Goal: Task Accomplishment & Management: Complete application form

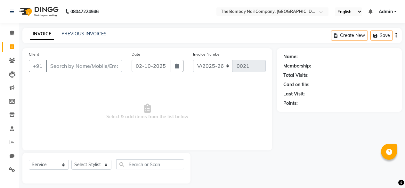
select select "9028"
select select "service"
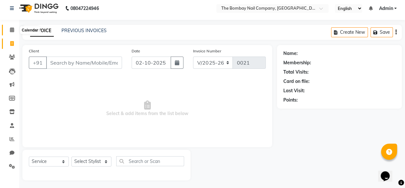
click at [9, 31] on span at bounding box center [11, 29] width 11 height 7
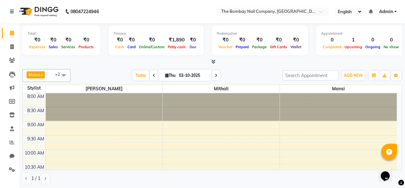
click at [155, 73] on span at bounding box center [154, 75] width 8 height 10
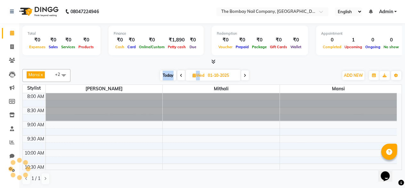
click at [155, 73] on div "Today Wed 01-10-2025" at bounding box center [205, 76] width 262 height 10
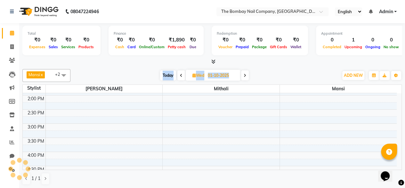
click at [155, 73] on div "Today Wed 01-10-2025" at bounding box center [205, 76] width 262 height 10
click at [179, 75] on span at bounding box center [182, 75] width 8 height 10
click at [179, 75] on span at bounding box center [183, 75] width 8 height 10
click at [179, 75] on span at bounding box center [182, 75] width 8 height 10
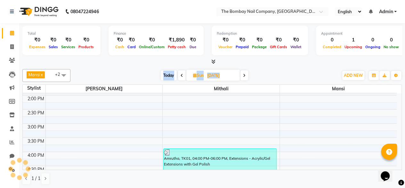
click at [179, 75] on span at bounding box center [182, 75] width 8 height 10
type input "27-09-2025"
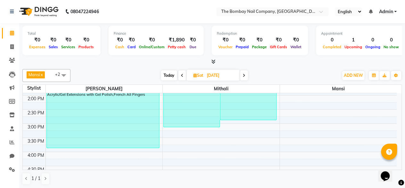
click at [209, 61] on span at bounding box center [212, 61] width 7 height 7
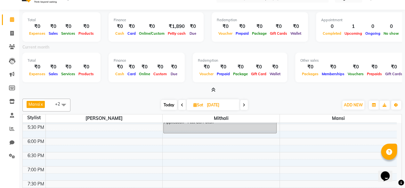
scroll to position [267, 0]
click at [14, 29] on link "Invoice" at bounding box center [9, 33] width 15 height 11
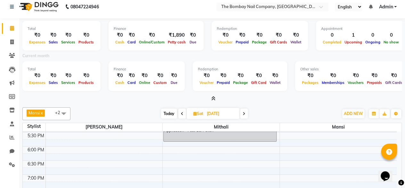
select select "9028"
select select "service"
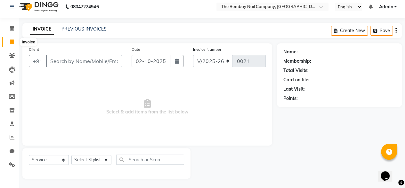
click at [14, 42] on span at bounding box center [11, 41] width 11 height 7
select select "service"
type input "0021"
select select "9028"
click at [69, 30] on link "PREVIOUS INVOICES" at bounding box center [84, 29] width 45 height 6
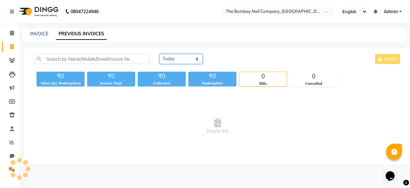
click at [168, 55] on select "Today Yesterday Custom Range" at bounding box center [181, 59] width 43 height 10
select select "range"
click at [160, 54] on select "Today Yesterday Custom Range" at bounding box center [181, 59] width 43 height 10
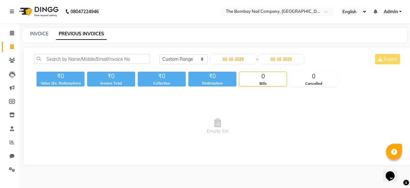
click at [228, 64] on div "Today Yesterday Custom Range 02-10-2025 - 02-10-2025 Export" at bounding box center [281, 61] width 252 height 15
click at [229, 63] on input "02-10-2025" at bounding box center [233, 58] width 45 height 9
select select "10"
select select "2025"
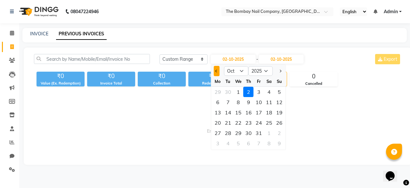
click at [218, 72] on button "Previous month" at bounding box center [216, 71] width 5 height 10
select select "9"
click at [266, 123] on div "27" at bounding box center [269, 122] width 10 height 10
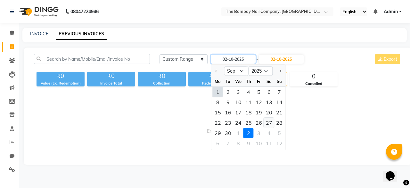
type input "27-09-2025"
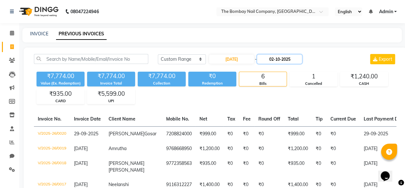
click at [281, 60] on input "02-10-2025" at bounding box center [279, 58] width 45 height 9
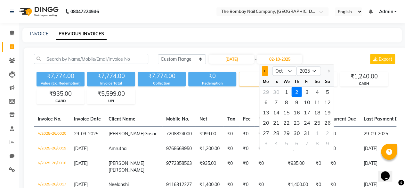
click at [264, 73] on button "Previous month" at bounding box center [265, 71] width 5 height 10
select select "9"
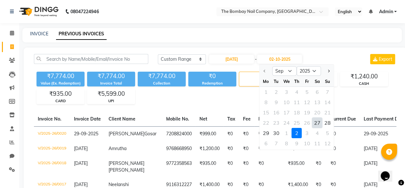
click at [317, 123] on div "27" at bounding box center [318, 122] width 10 height 10
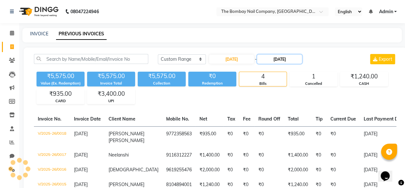
click at [272, 59] on input "27-09-2025" at bounding box center [279, 58] width 45 height 9
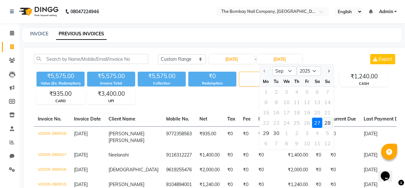
click at [328, 124] on div "28" at bounding box center [328, 122] width 10 height 10
type input "28-09-2025"
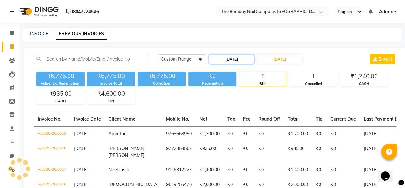
click at [244, 59] on input "27-09-2025" at bounding box center [231, 58] width 45 height 9
select select "9"
select select "2025"
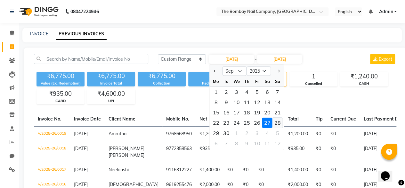
click at [278, 124] on div "28" at bounding box center [278, 122] width 10 height 10
type input "28-09-2025"
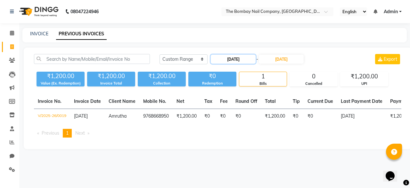
click at [244, 58] on input "28-09-2025" at bounding box center [233, 58] width 45 height 9
select select "9"
select select "2025"
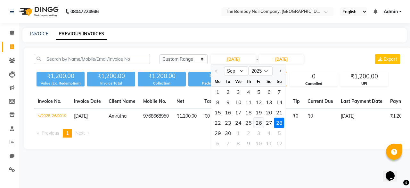
click at [260, 120] on div "26" at bounding box center [259, 122] width 10 height 10
type input "26-09-2025"
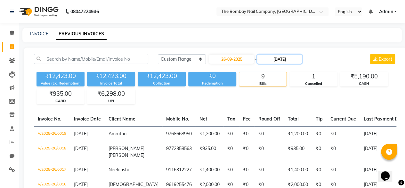
click at [271, 59] on input "28-09-2025" at bounding box center [279, 58] width 45 height 9
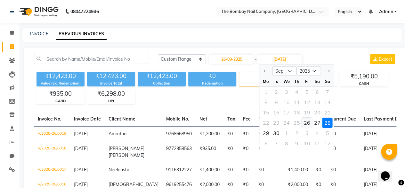
click at [309, 125] on div "26" at bounding box center [307, 122] width 10 height 10
type input "26-09-2025"
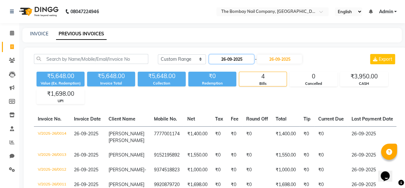
click at [242, 59] on input "26-09-2025" at bounding box center [231, 58] width 45 height 9
select select "9"
select select "2025"
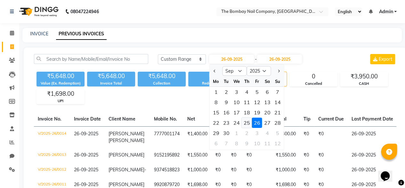
click at [250, 121] on div "25" at bounding box center [247, 122] width 10 height 10
type input "25-09-2025"
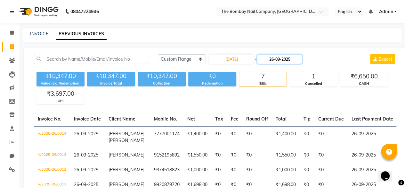
click at [270, 59] on input "26-09-2025" at bounding box center [279, 58] width 45 height 9
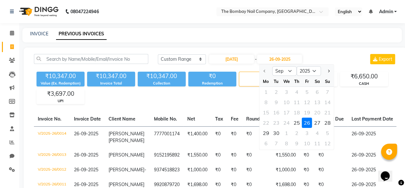
click at [299, 121] on div "25" at bounding box center [297, 122] width 10 height 10
type input "25-09-2025"
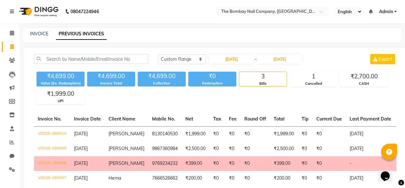
click at [256, 105] on div "Today Yesterday Custom Range 25-09-2025 - 25-09-2025 Export ₹4,699.00 Value (Ex…" at bounding box center [215, 128] width 383 height 163
click at [223, 58] on input "25-09-2025" at bounding box center [231, 58] width 45 height 9
select select "9"
select select "2025"
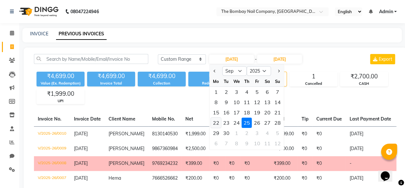
click at [216, 121] on div "22" at bounding box center [216, 122] width 10 height 10
type input "22-09-2025"
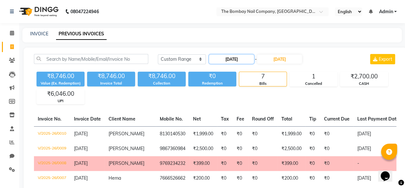
click at [234, 58] on input "22-09-2025" at bounding box center [231, 58] width 45 height 9
select select "9"
select select "2025"
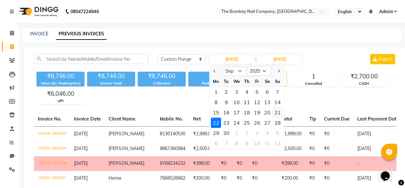
click at [277, 111] on div "21" at bounding box center [278, 112] width 10 height 10
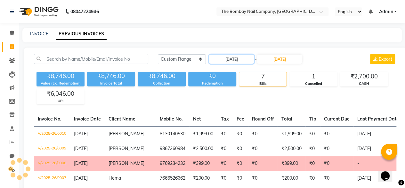
type input "21-09-2025"
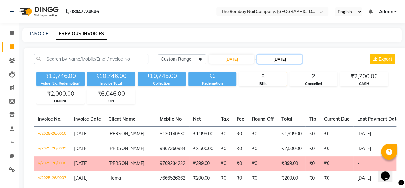
click at [273, 56] on input "25-09-2025" at bounding box center [279, 58] width 45 height 9
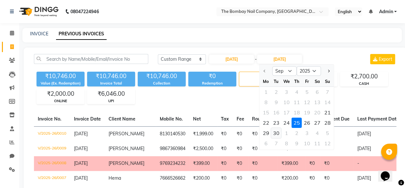
click at [279, 132] on div "30" at bounding box center [276, 133] width 10 height 10
type input "30-09-2025"
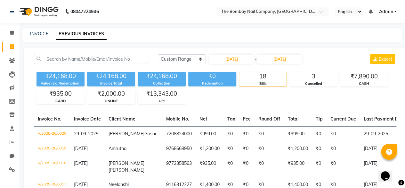
click at [255, 97] on div "₹24,168.00 Value (Ex. Redemption) ₹24,168.00 Invoice Total ₹24,168.00 Collectio…" at bounding box center [215, 86] width 363 height 35
click at [12, 34] on icon at bounding box center [12, 32] width 4 height 5
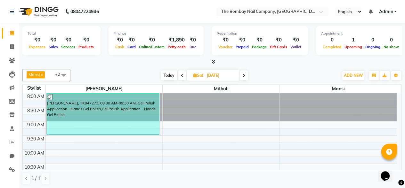
click at [243, 74] on span at bounding box center [244, 75] width 8 height 10
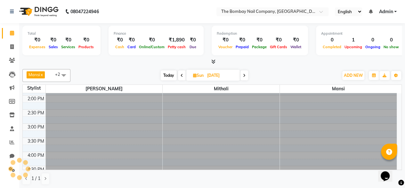
click at [243, 74] on span at bounding box center [245, 75] width 8 height 10
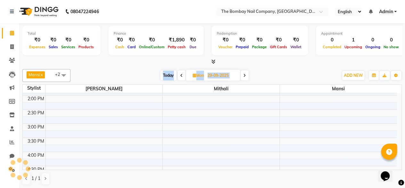
click at [243, 74] on span at bounding box center [245, 75] width 8 height 10
type input "30-09-2025"
click at [13, 43] on link "Invoice" at bounding box center [9, 47] width 15 height 11
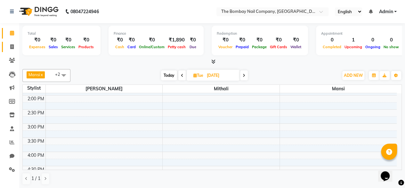
select select "9028"
select select "service"
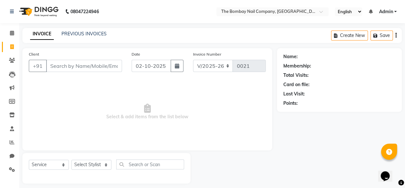
click at [13, 27] on li "Calendar" at bounding box center [9, 33] width 19 height 14
click at [13, 31] on icon at bounding box center [12, 32] width 4 height 5
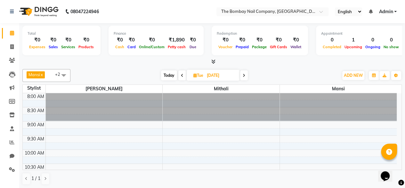
click at [245, 73] on icon at bounding box center [244, 75] width 3 height 4
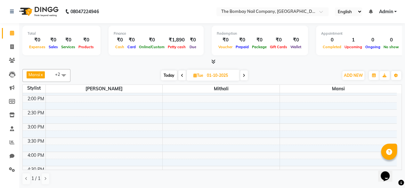
click at [245, 73] on icon at bounding box center [244, 75] width 3 height 4
type input "02-10-2025"
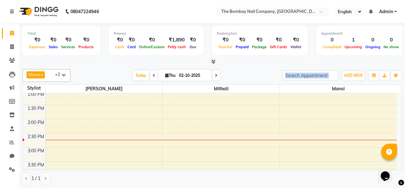
scroll to position [142, 0]
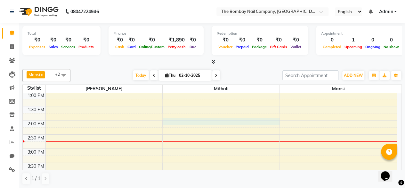
click at [186, 119] on div "8:00 AM 8:30 AM 9:00 AM 9:30 AM 10:00 AM 10:30 AM 11:00 AM 11:30 AM 12:00 PM 12…" at bounding box center [210, 134] width 374 height 366
select select "840"
select select "92473"
select select "tentative"
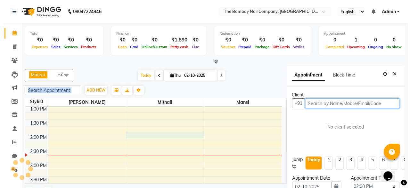
scroll to position [13, 0]
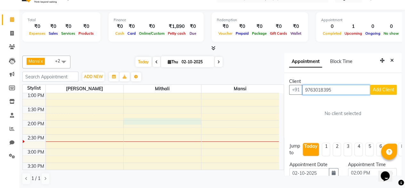
type input "9763018395"
click at [377, 91] on span "Add Client" at bounding box center [383, 90] width 21 height 6
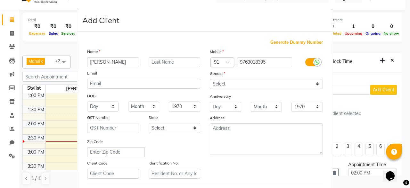
type input "[PERSON_NAME]"
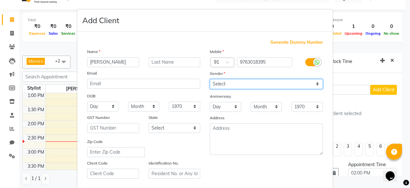
click at [235, 88] on select "Select Male Female Other Prefer Not To Say" at bounding box center [266, 84] width 113 height 10
select select "female"
click at [210, 79] on select "Select Male Female Other Prefer Not To Say" at bounding box center [266, 84] width 113 height 10
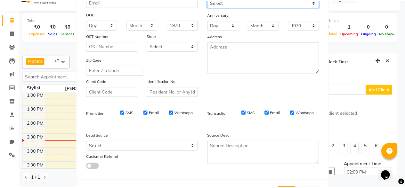
scroll to position [107, 0]
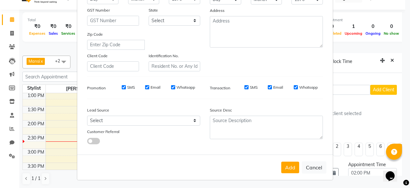
click at [286, 163] on button "Add" at bounding box center [290, 167] width 18 height 12
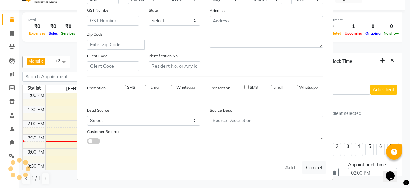
select select
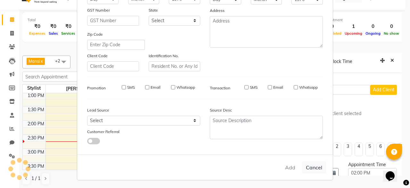
select select
checkbox input "false"
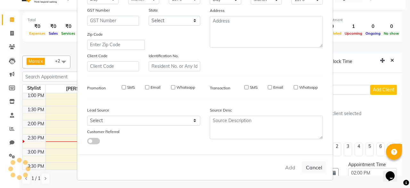
checkbox input "false"
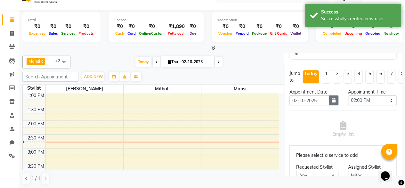
scroll to position [98, 0]
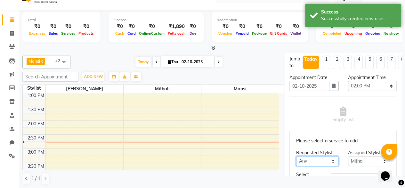
click at [318, 156] on select "Any Janvi Mansi Mithali Robin" at bounding box center [317, 161] width 42 height 10
select select "92473"
click at [296, 156] on select "Any Janvi Mansi Mithali Robin" at bounding box center [317, 161] width 42 height 10
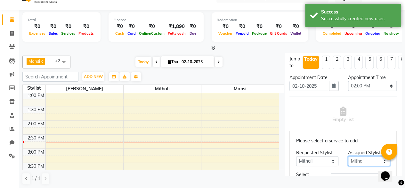
click at [354, 156] on select "Select Janvi Mansi Mithali Robin" at bounding box center [369, 161] width 42 height 10
click at [319, 128] on div "Empty list" at bounding box center [343, 115] width 107 height 32
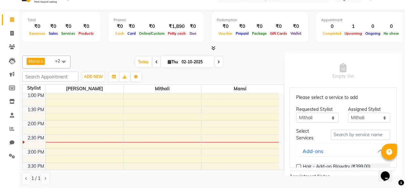
scroll to position [7, 0]
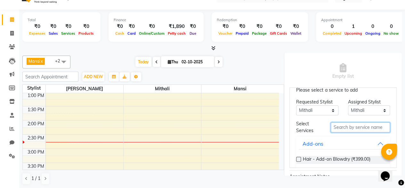
click at [332, 126] on input "text" at bounding box center [360, 127] width 59 height 10
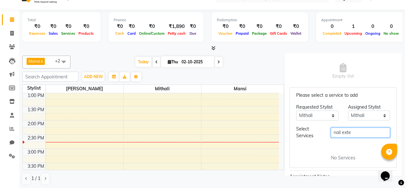
click at [351, 132] on input "nail exte" at bounding box center [360, 132] width 59 height 10
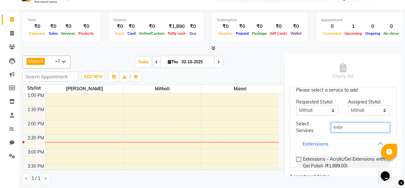
type input "exte"
click at [297, 159] on div "Please select a service to add Requested Stylist Any Janvi Mansi Mithali Robin …" at bounding box center [343, 127] width 107 height 80
click at [297, 159] on label at bounding box center [298, 158] width 5 height 5
click at [297, 159] on input "checkbox" at bounding box center [298, 159] width 4 height 4
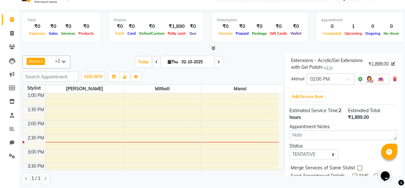
scroll to position [175, 0]
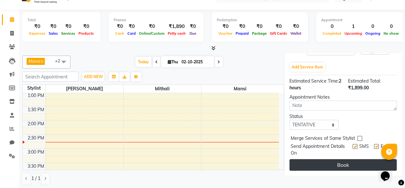
click at [339, 159] on button "Book" at bounding box center [343, 165] width 107 height 12
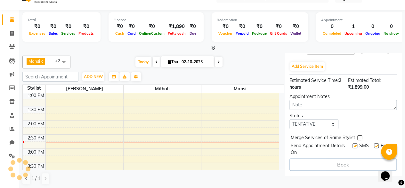
scroll to position [1, 0]
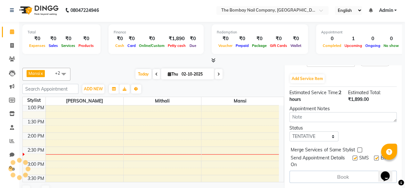
select select "92473"
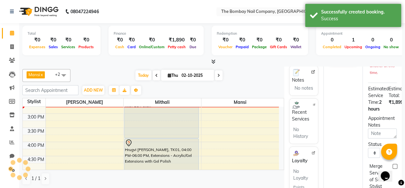
scroll to position [166, 0]
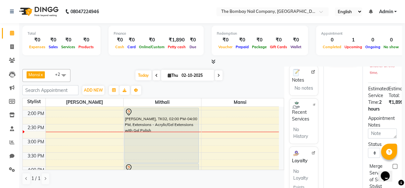
click at [82, 111] on div "8:00 AM 8:30 AM 9:00 AM 9:30 AM 10:00 AM 10:30 AM 11:00 AM 11:30 AM 12:00 PM 12…" at bounding box center [151, 124] width 256 height 366
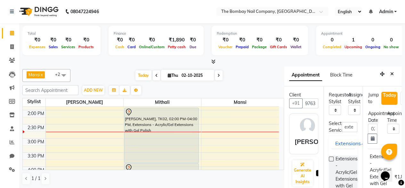
select select "840"
select select "91979"
select select "tentative"
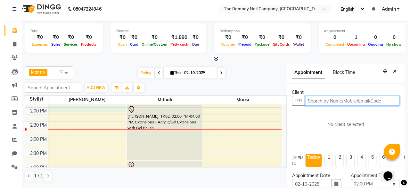
scroll to position [3, 0]
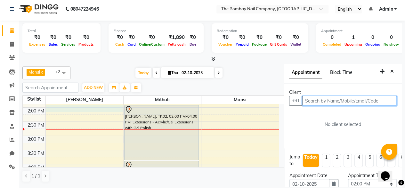
click at [77, 130] on div "8:00 AM 8:30 AM 9:00 AM 9:30 AM 10:00 AM 10:30 AM 11:00 AM 11:30 AM 12:00 PM 12…" at bounding box center [151, 121] width 256 height 366
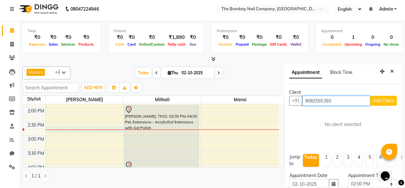
type input "9082555393"
click at [378, 99] on span "Add Client" at bounding box center [383, 100] width 21 height 6
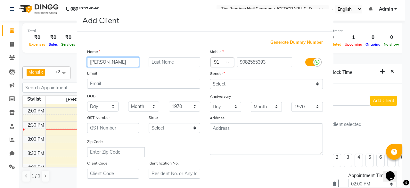
type input "[PERSON_NAME]"
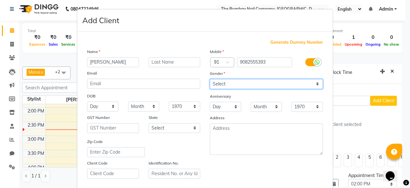
click at [222, 84] on select "Select Male Female Other Prefer Not To Say" at bounding box center [266, 84] width 113 height 10
select select "female"
click at [210, 79] on select "Select Male Female Other Prefer Not To Say" at bounding box center [266, 84] width 113 height 10
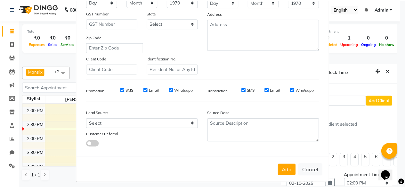
scroll to position [107, 0]
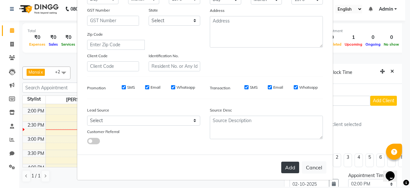
click at [285, 166] on button "Add" at bounding box center [290, 167] width 18 height 12
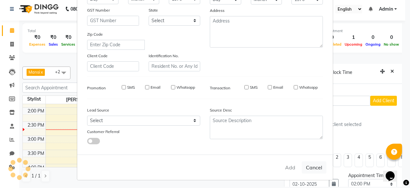
select select
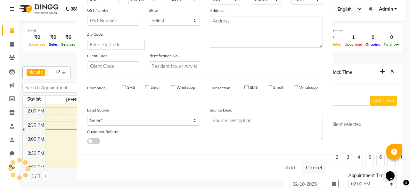
select select
checkbox input "false"
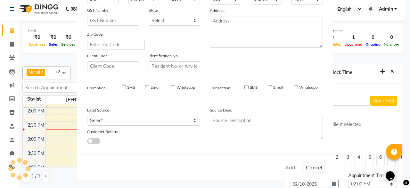
checkbox input "false"
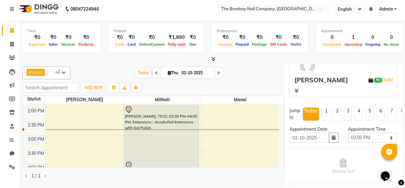
scroll to position [114, 0]
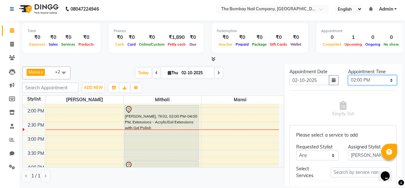
click at [376, 79] on select "Select 09:00 AM 09:15 AM 09:30 AM 09:45 AM 10:00 AM 10:15 AM 10:30 AM 10:45 AM …" at bounding box center [372, 80] width 49 height 10
select select "885"
click at [348, 75] on select "Select 09:00 AM 09:15 AM 09:30 AM 09:45 AM 10:00 AM 10:15 AM 10:30 AM 10:45 AM …" at bounding box center [372, 80] width 49 height 10
click at [307, 154] on select "Any Janvi Mansi Mithali Robin" at bounding box center [317, 155] width 42 height 10
select select "91979"
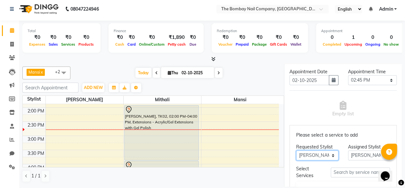
click at [296, 150] on select "Any Janvi Mansi Mithali Robin" at bounding box center [317, 155] width 42 height 10
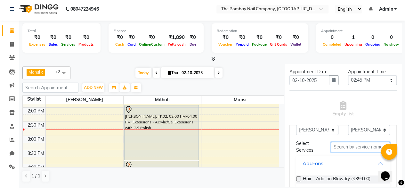
click at [345, 143] on input "text" at bounding box center [360, 147] width 59 height 10
type input "exten"
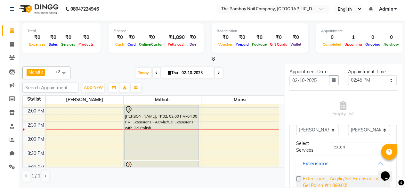
click at [339, 177] on span "Extensions - Acrylic/Gel Extensions with Gel Polish (₹1,899.00)" at bounding box center [344, 181] width 82 height 13
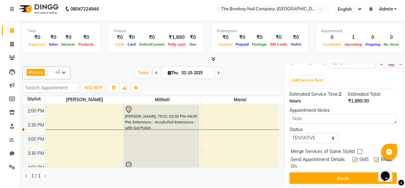
scroll to position [175, 0]
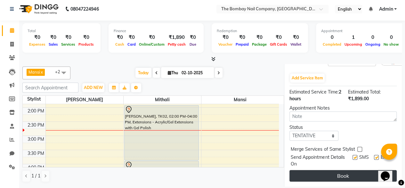
click at [343, 170] on button "Book" at bounding box center [343, 176] width 107 height 12
select select "91979"
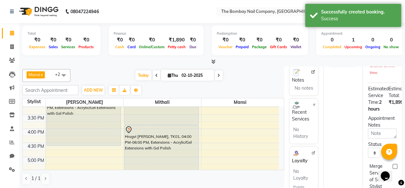
scroll to position [204, 0]
click at [211, 59] on span at bounding box center [212, 61] width 7 height 7
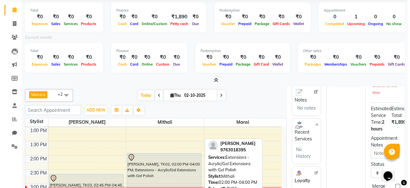
scroll to position [146, 0]
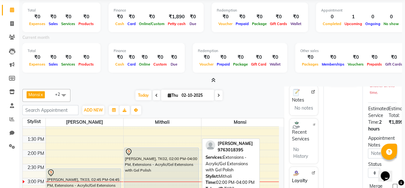
click at [141, 149] on div at bounding box center [162, 152] width 74 height 8
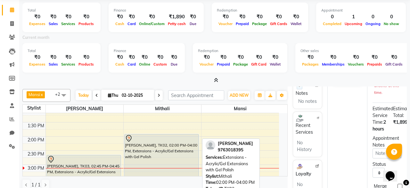
select select "7"
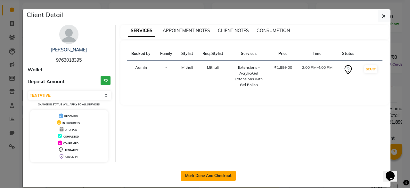
click at [203, 175] on button "Mark Done And Checkout" at bounding box center [208, 175] width 55 height 10
select select "9028"
select select "service"
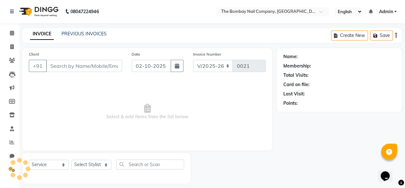
type input "9763018395"
select select "92473"
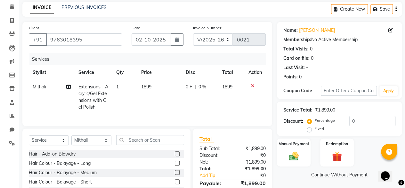
scroll to position [26, 0]
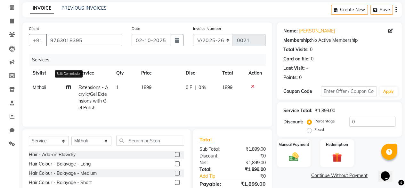
click at [68, 86] on icon at bounding box center [68, 87] width 4 height 4
select select "92473"
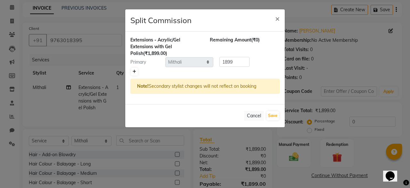
click at [134, 71] on icon at bounding box center [135, 72] width 4 height 4
type input "949.5"
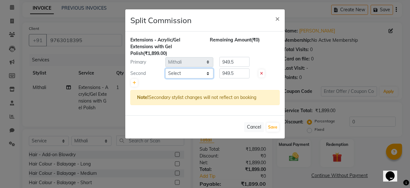
click at [190, 78] on select "Select Janvi Mansi Mithali Robin" at bounding box center [189, 73] width 48 height 10
select select "92475"
click at [165, 68] on select "Select Janvi Mansi Mithali Robin" at bounding box center [189, 73] width 48 height 10
click at [228, 71] on input "949.5" at bounding box center [235, 73] width 30 height 10
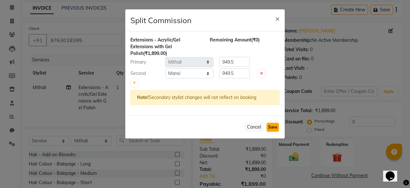
click at [272, 124] on button "Save" at bounding box center [273, 126] width 13 height 9
select select "Select"
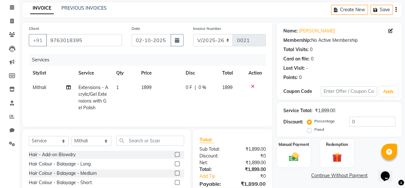
scroll to position [46, 0]
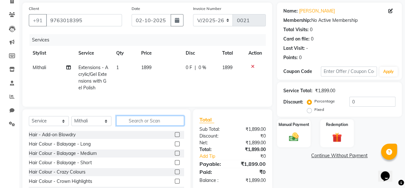
click at [148, 125] on input "text" at bounding box center [150, 120] width 68 height 10
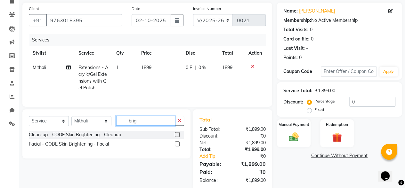
type input "brig"
click at [178, 146] on label at bounding box center [177, 143] width 5 height 5
click at [178, 146] on input "checkbox" at bounding box center [177, 144] width 4 height 4
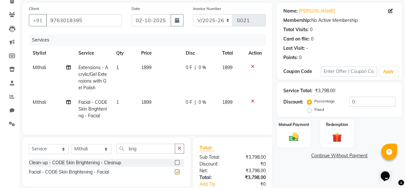
checkbox input "false"
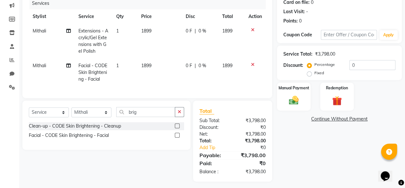
scroll to position [82, 0]
click at [66, 64] on td "Mithali" at bounding box center [52, 72] width 46 height 28
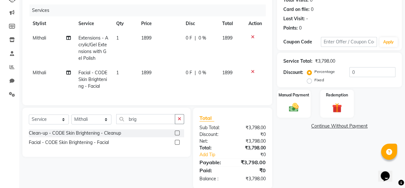
select select "92473"
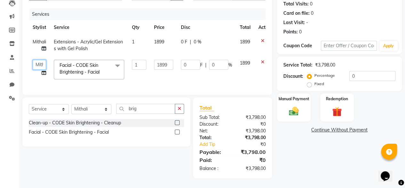
click at [41, 60] on select "Janvi Mansi Mithali Robin" at bounding box center [39, 65] width 13 height 10
select select "92475"
click at [72, 80] on div "Services Stylist Service Qty Price Disc Total Action Mithali Extensions - Acryl…" at bounding box center [147, 48] width 237 height 80
click at [49, 79] on div "Services Stylist Service Qty Price Disc Total Action Mithali Extensions - Acryl…" at bounding box center [147, 48] width 237 height 80
click at [42, 71] on icon at bounding box center [44, 73] width 4 height 4
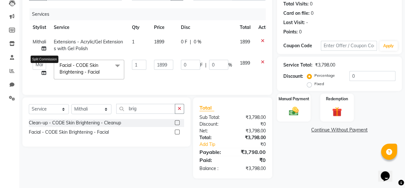
select select "92475"
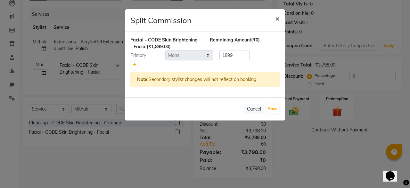
click at [278, 16] on span "×" at bounding box center [277, 18] width 4 height 10
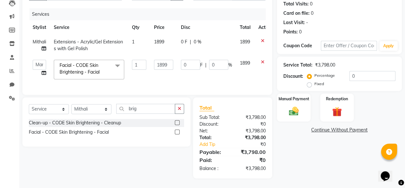
scroll to position [0, 10]
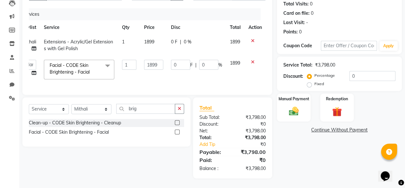
click at [315, 81] on label "Fixed" at bounding box center [320, 84] width 10 height 6
click at [312, 81] on input "Fixed" at bounding box center [311, 83] width 4 height 4
radio input "true"
click at [361, 71] on input "0" at bounding box center [373, 76] width 46 height 10
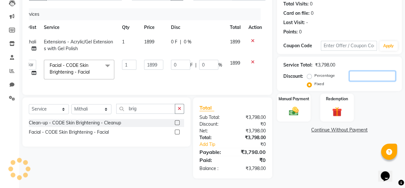
type input "1"
type input "0.5"
type input "0.03"
type input "10"
type input "5"
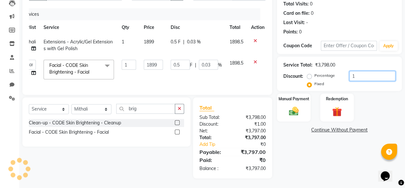
type input "0.26"
type input "107"
type input "53.5"
type input "2.82"
type input "1078"
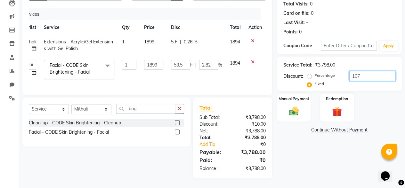
type input "539"
type input "28.38"
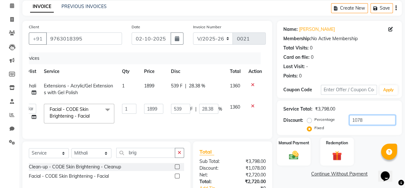
scroll to position [75, 0]
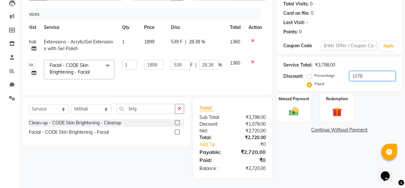
type input "1078"
click at [298, 105] on img at bounding box center [294, 111] width 16 height 12
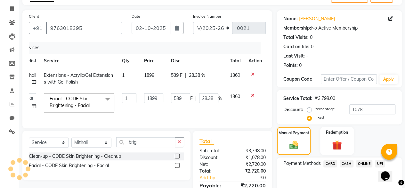
scroll to position [37, 0]
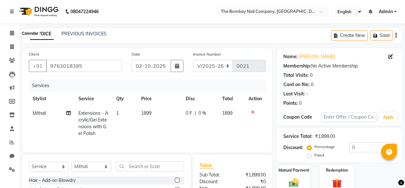
select select "9028"
select select "service"
select select "92473"
click at [10, 32] on icon at bounding box center [12, 32] width 4 height 5
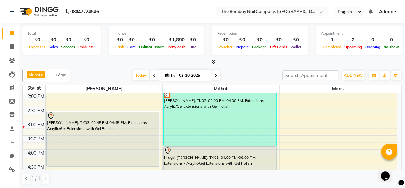
scroll to position [170, 0]
